Goal: Navigation & Orientation: Understand site structure

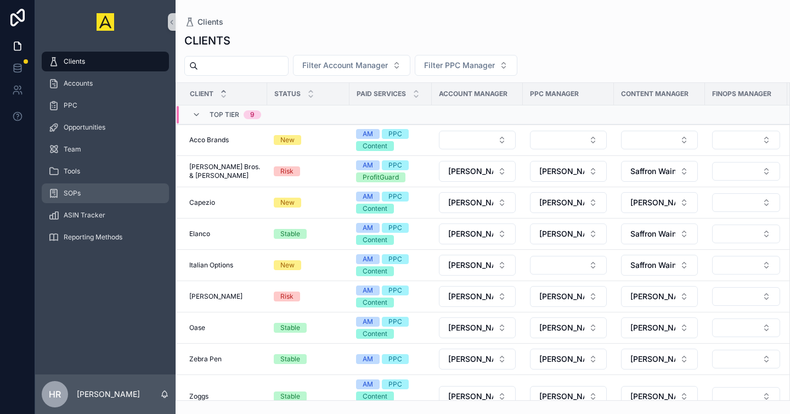
click at [99, 194] on div "SOPs" at bounding box center [105, 193] width 114 height 18
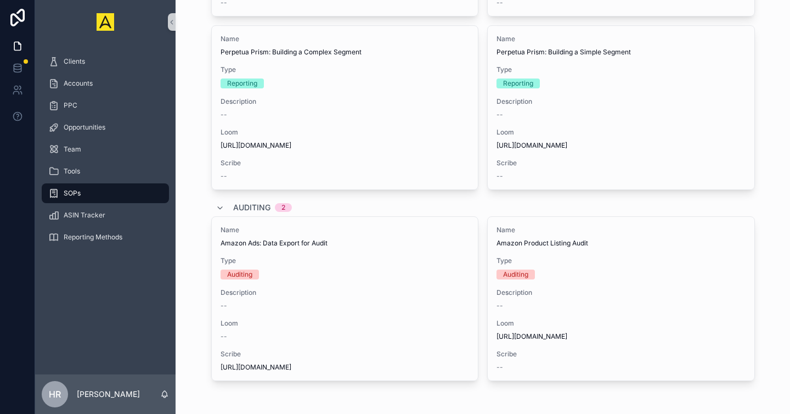
scroll to position [644, 0]
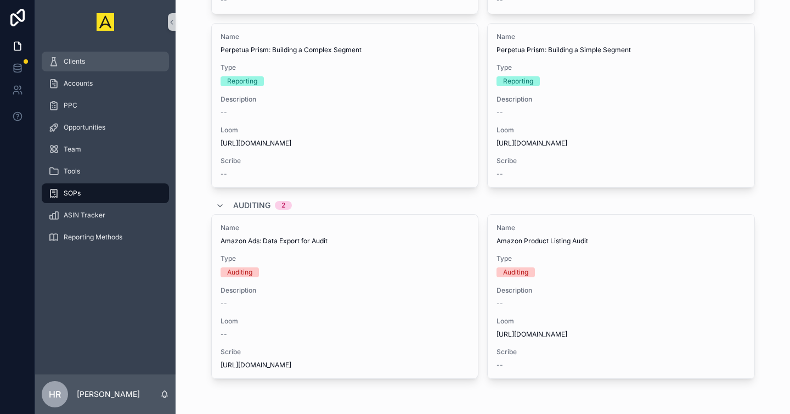
click at [97, 60] on div "Clients" at bounding box center [105, 62] width 114 height 18
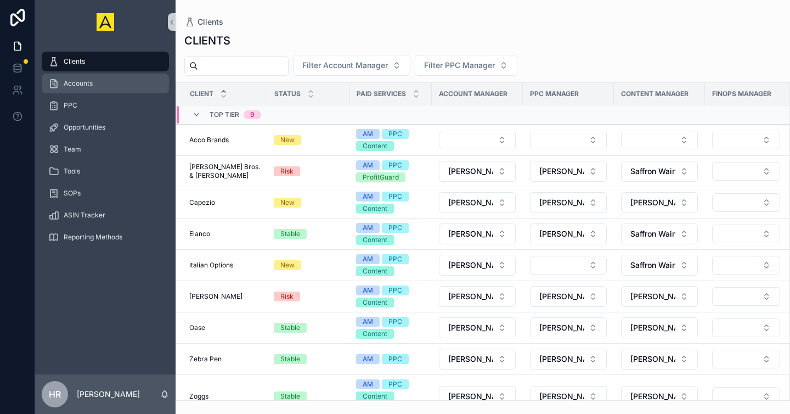
click at [95, 83] on div "Accounts" at bounding box center [105, 84] width 114 height 18
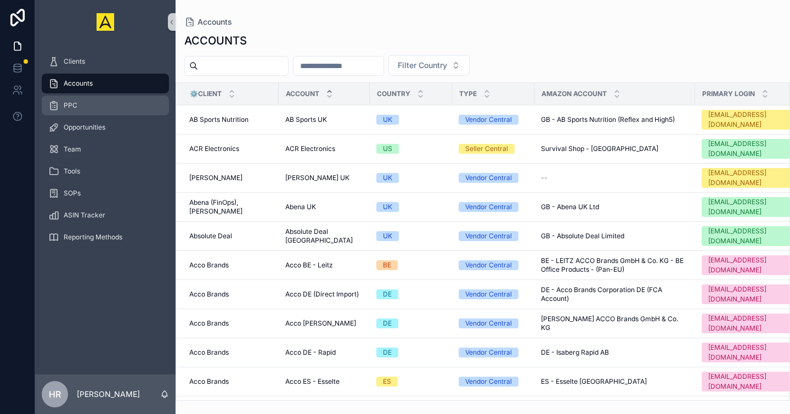
click at [110, 107] on div "PPC" at bounding box center [105, 106] width 114 height 18
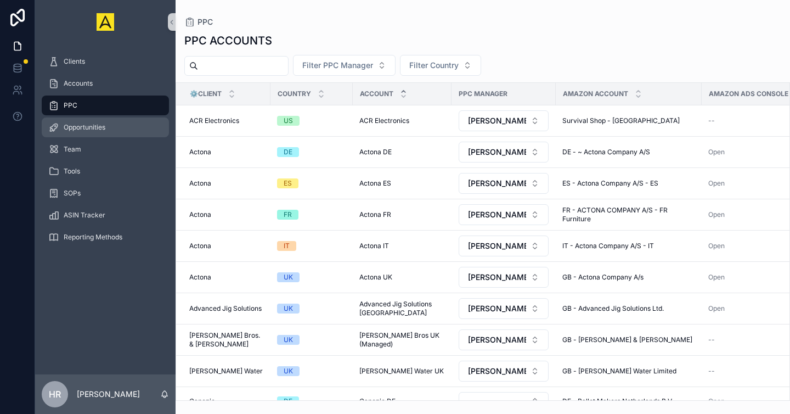
click at [111, 128] on div "Opportunities" at bounding box center [105, 128] width 114 height 18
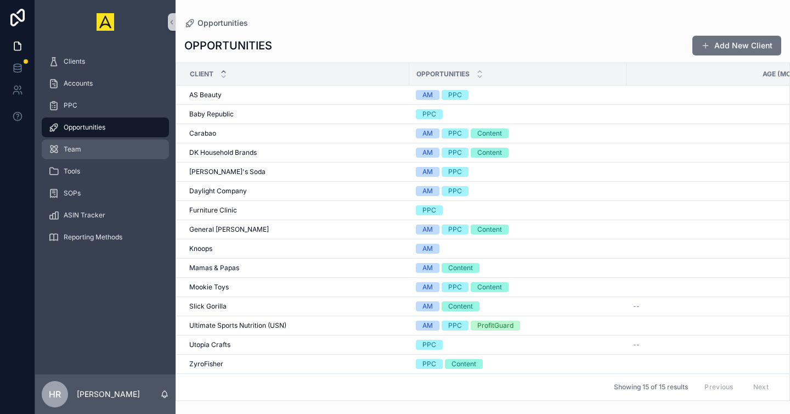
click at [109, 149] on div "Team" at bounding box center [105, 149] width 114 height 18
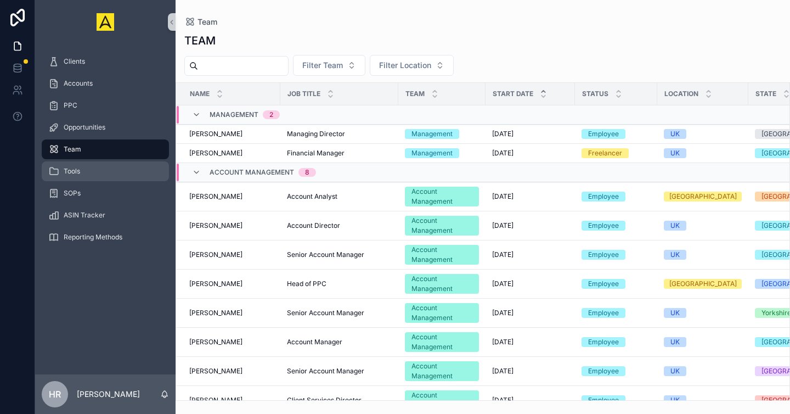
click at [109, 172] on div "Tools" at bounding box center [105, 171] width 114 height 18
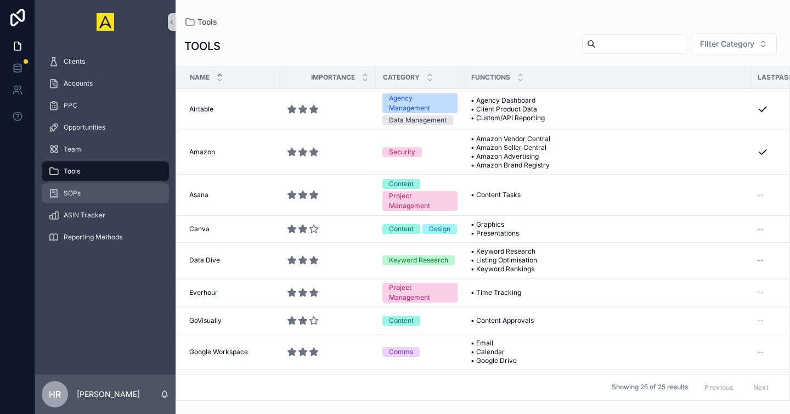
click at [110, 195] on div "SOPs" at bounding box center [105, 193] width 114 height 18
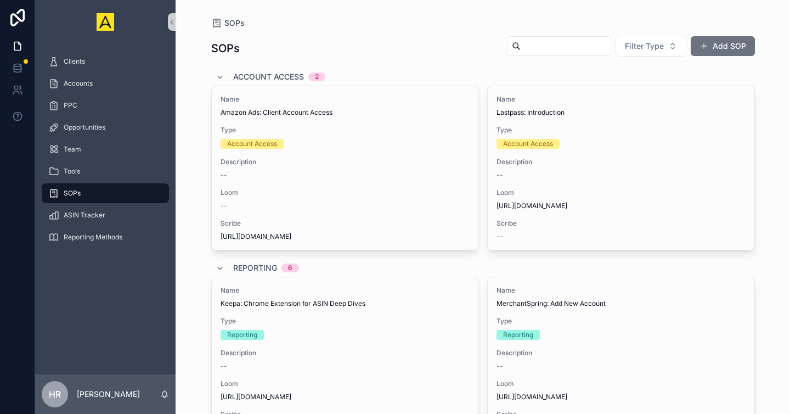
click at [110, 227] on div "Reporting Methods" at bounding box center [105, 237] width 140 height 22
click at [109, 220] on div "ASIN Tracker" at bounding box center [105, 215] width 114 height 18
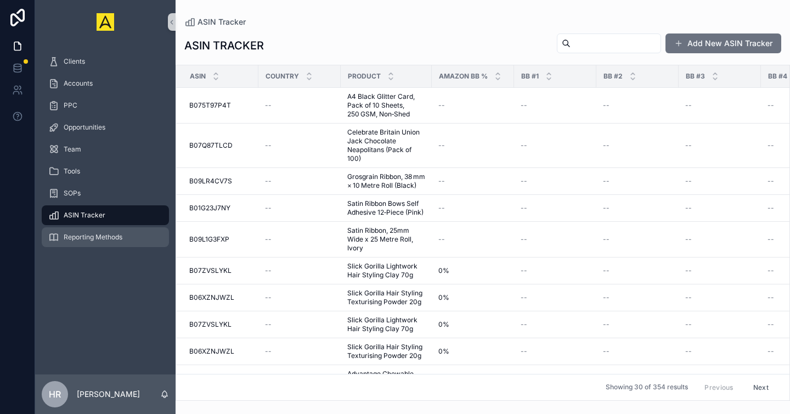
click at [109, 234] on span "Reporting Methods" at bounding box center [93, 237] width 59 height 9
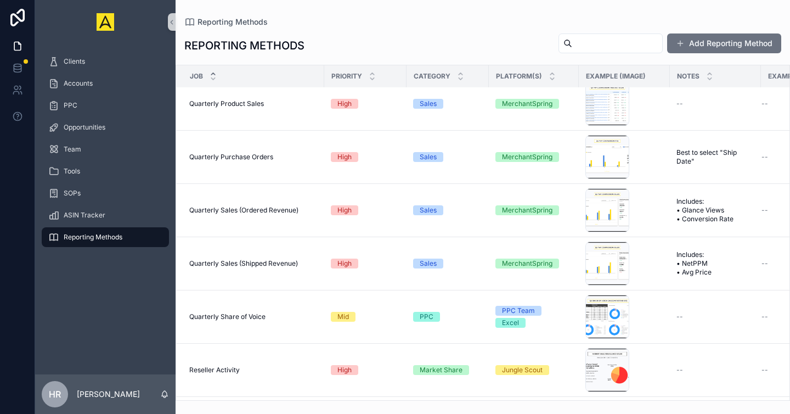
scroll to position [1066, 0]
